Goal: Information Seeking & Learning: Learn about a topic

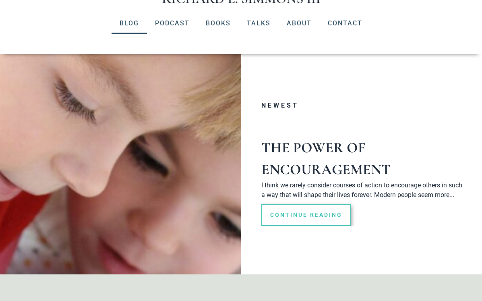
scroll to position [96, 0]
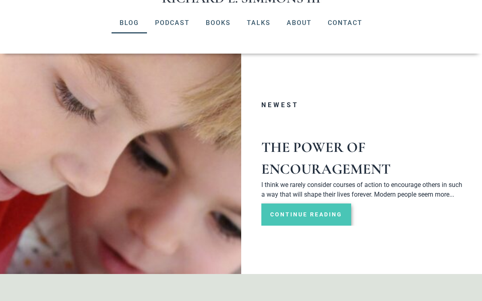
click at [280, 203] on link "Continue Reading" at bounding box center [306, 214] width 90 height 22
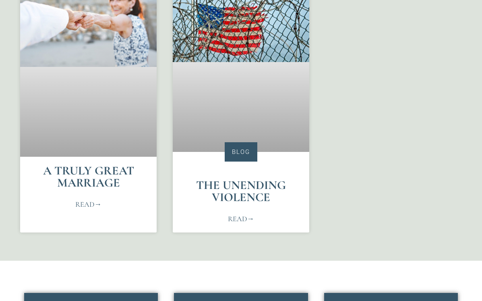
scroll to position [454, 0]
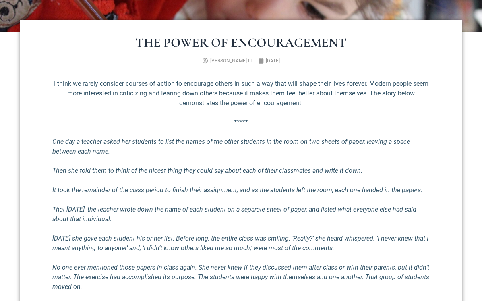
scroll to position [249, 0]
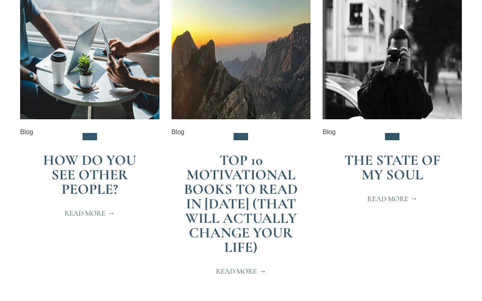
scroll to position [201, 0]
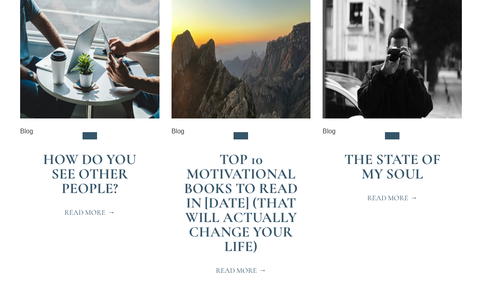
click at [379, 198] on span "Read More" at bounding box center [392, 197] width 50 height 7
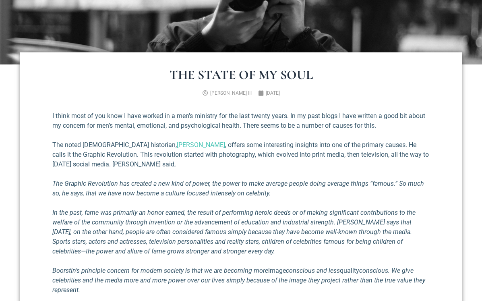
scroll to position [211, 0]
